Goal: Information Seeking & Learning: Learn about a topic

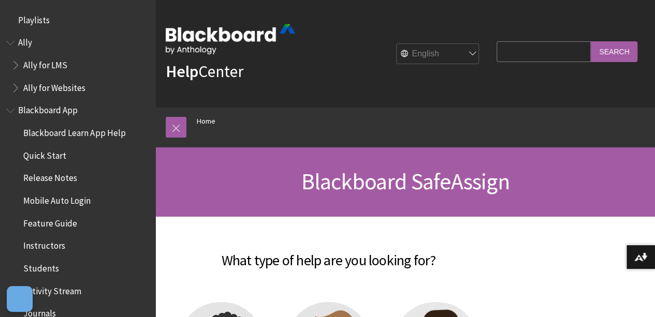
scroll to position [1122, 0]
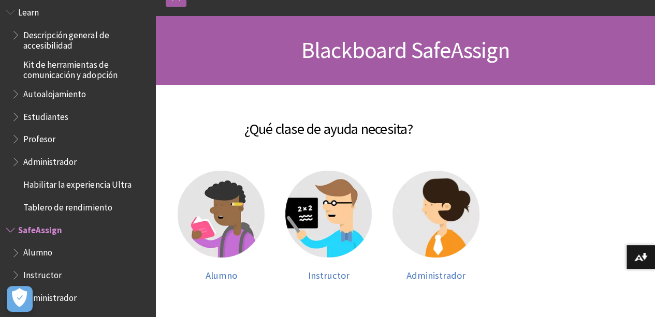
scroll to position [93, 0]
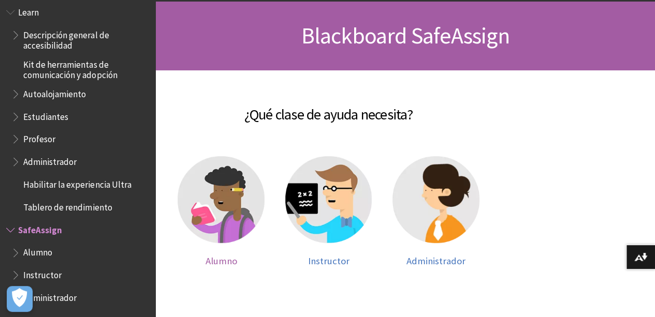
click at [244, 180] on img at bounding box center [221, 199] width 87 height 87
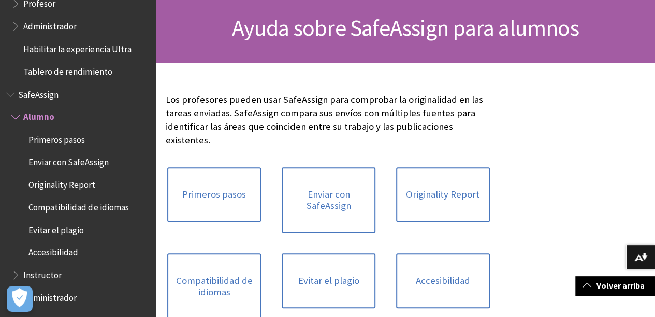
scroll to position [100, 0]
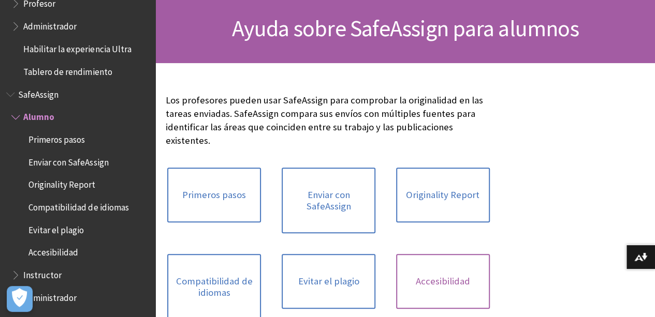
click at [396, 259] on link "Accesibilidad" at bounding box center [443, 281] width 94 height 55
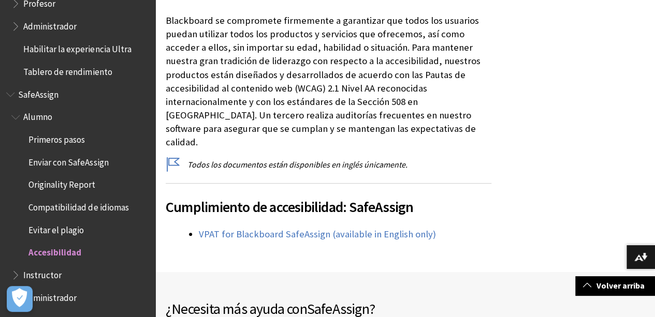
scroll to position [181, 0]
click at [33, 227] on span "Evitar el plagio" at bounding box center [55, 228] width 55 height 14
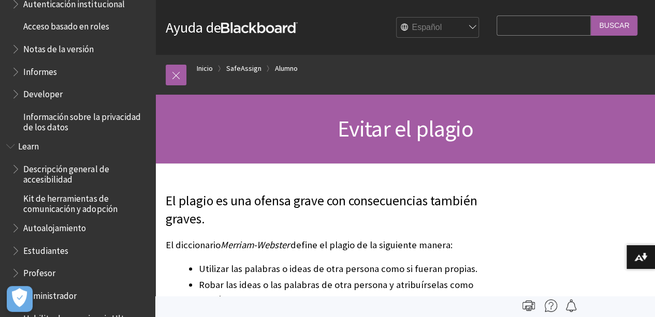
scroll to position [642, 0]
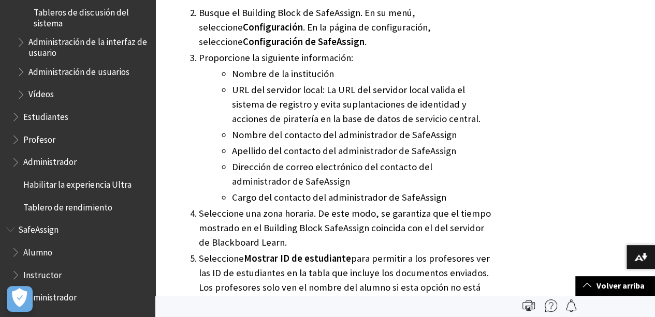
scroll to position [2389, 0]
